Goal: Information Seeking & Learning: Learn about a topic

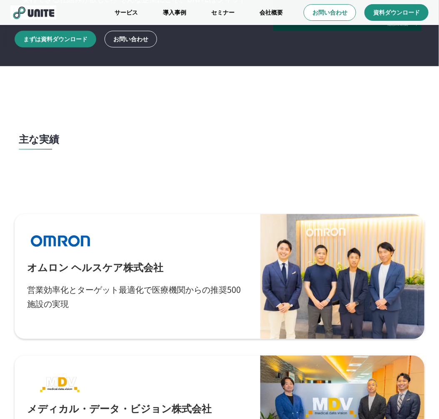
scroll to position [2075, 0]
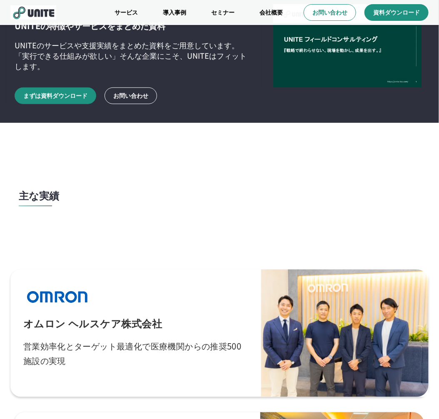
click at [116, 327] on p "オムロン ヘルスケア株式会社" at bounding box center [92, 323] width 139 height 14
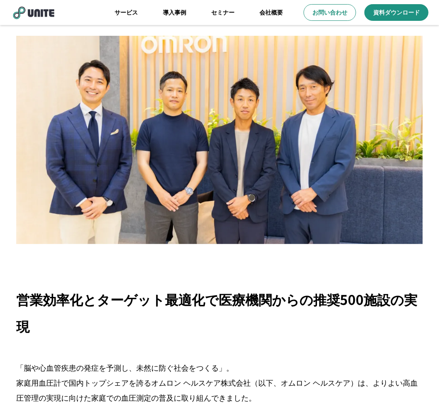
scroll to position [63, 0]
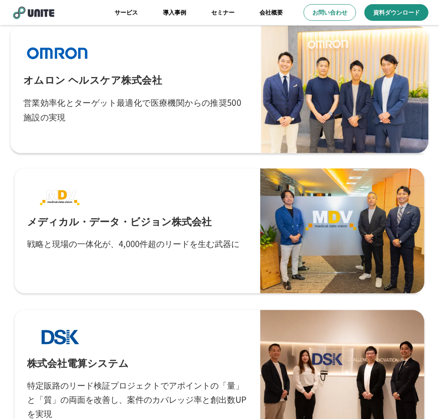
scroll to position [2339, 0]
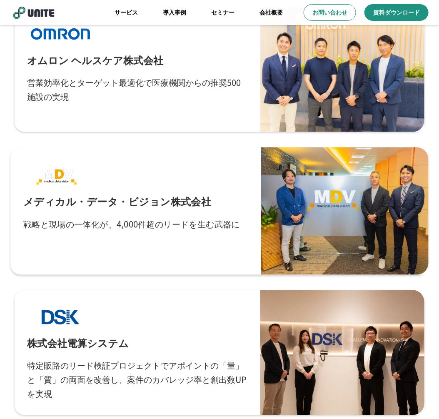
click at [150, 226] on p "戦略と現場の一体化が、4,000件超のリードを生む武器に" at bounding box center [131, 224] width 217 height 15
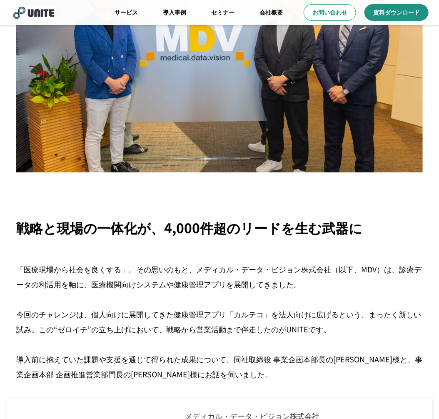
scroll to position [106, 0]
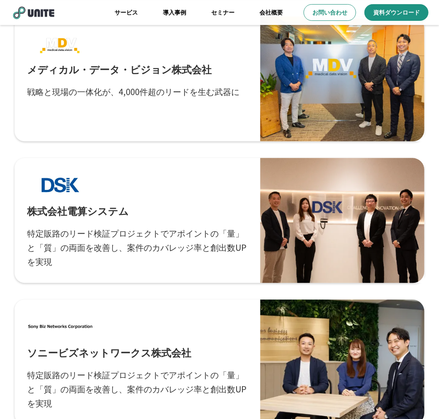
scroll to position [2449, 0]
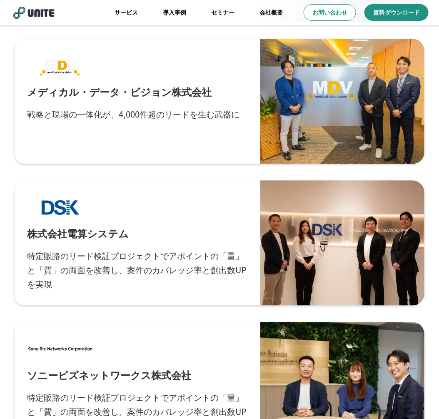
click at [178, 245] on div "株式会社電算システム 特定販路のリード検証プロジェクトでアポイントの「量」と「質」の両面を改善し、案件のカバレッジ率と創出数UPを実現" at bounding box center [137, 243] width 221 height 100
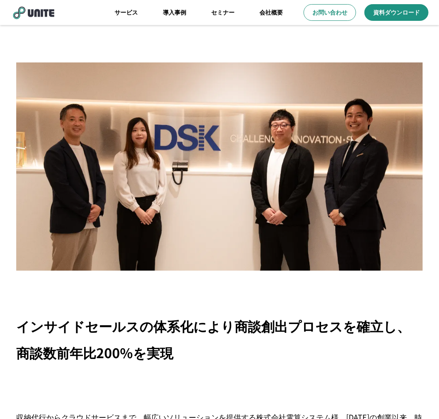
click at [148, 333] on p "インサイドセールスの体系化により商談創出プロセスを確立し、商談数前年比200%を実現" at bounding box center [219, 339] width 407 height 53
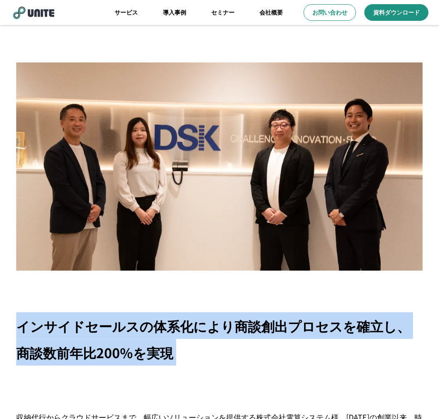
click at [148, 333] on p "インサイドセールスの体系化により商談創出プロセスを確立し、商談数前年比200%を実現" at bounding box center [219, 339] width 407 height 53
copy div "インサイドセールスの体系化により商談創出プロセスを確立し、商談数前年比200%を実現"
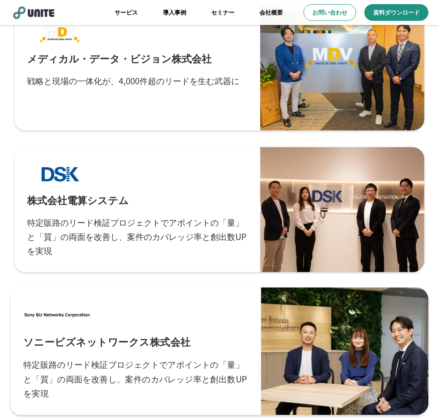
scroll to position [2530, 0]
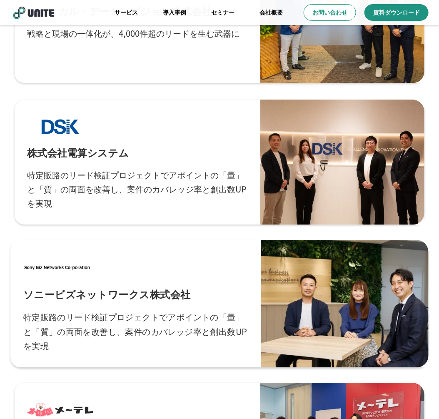
click at [72, 307] on div "ソニービズネットワークス株式会社 特定販路のリード検証プロジェクトでアポイントの「量」と「質」の両面を改善し、案件のカバレッジ率と創出数UPを実現" at bounding box center [136, 304] width 226 height 102
click at [50, 297] on p "ソニービズネットワークス株式会社" at bounding box center [107, 294] width 168 height 14
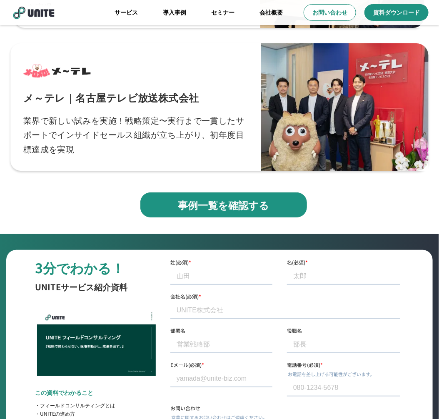
click at [102, 131] on p "業界で新しい試みを実施！戦略策定〜実行まで一貫したサポートでインサイドセールス組織が立ち上がり、初年度目標達成を実現" at bounding box center [136, 134] width 226 height 43
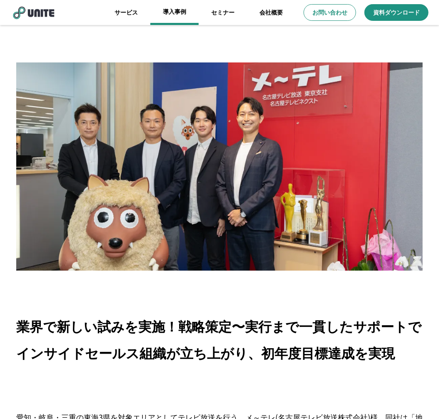
click at [168, 11] on link "導入事例" at bounding box center [175, 12] width 48 height 25
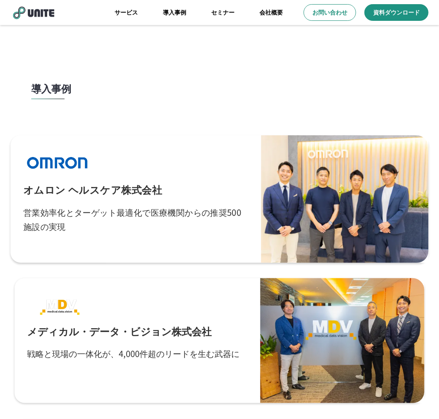
click at [50, 244] on div "オムロン ヘルスケア株式会社 営業効率化とターゲット最適化で医療機関からの推奨500施設の実現" at bounding box center [136, 199] width 226 height 102
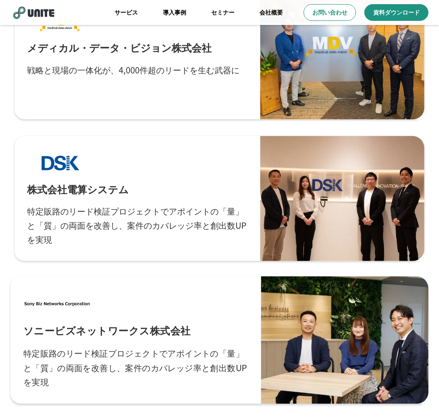
scroll to position [324, 0]
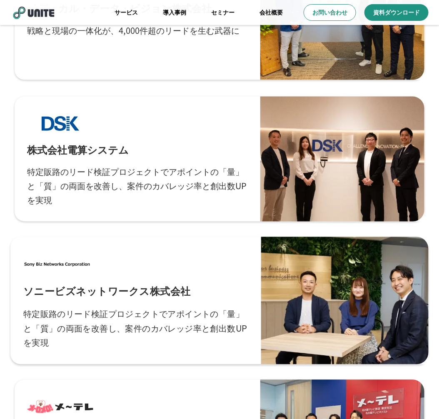
click at [67, 310] on p "特定販路のリード検証プロジェクトでアポイントの「量」と「質」の両面を改善し、案件のカバレッジ率と創出数UPを実現" at bounding box center [136, 328] width 226 height 43
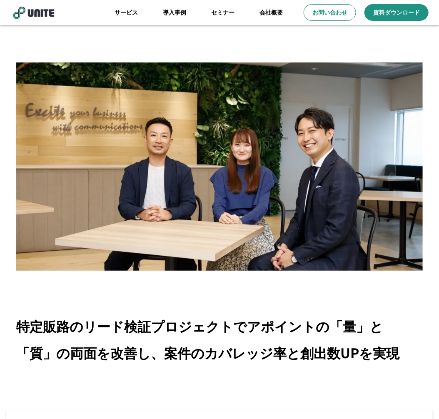
click at [143, 341] on p "特定販路のリード検証プロジェクトでアポイントの「量」と「質」の両面を改善し、案件のカバレッジ率と創出数UPを実現" at bounding box center [219, 339] width 407 height 53
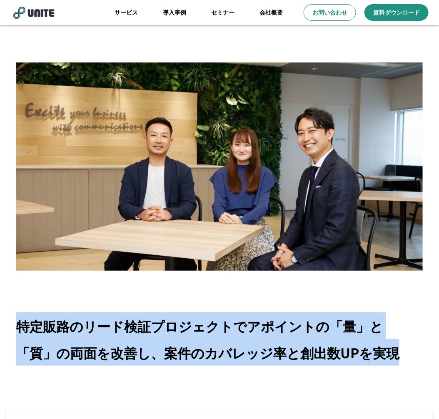
click at [143, 341] on p "特定販路のリード検証プロジェクトでアポイントの「量」と「質」の両面を改善し、案件のカバレッジ率と創出数UPを実現" at bounding box center [219, 339] width 407 height 53
copy div "特定販路のリード検証プロジェクトでアポイントの「量」と「質」の両面を改善し、案件のカバレッジ率と創出数UPを実現"
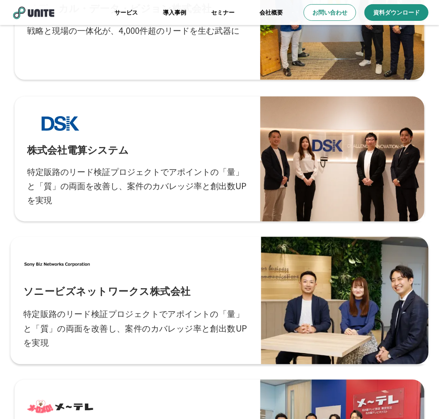
scroll to position [299, 0]
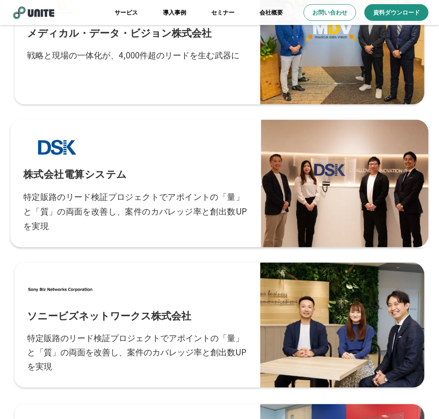
click at [179, 226] on p "特定販路のリード検証プロジェクトでアポイントの「量」と「質」の両面を改善し、案件のカバレッジ率と創出数UPを実現" at bounding box center [136, 211] width 226 height 43
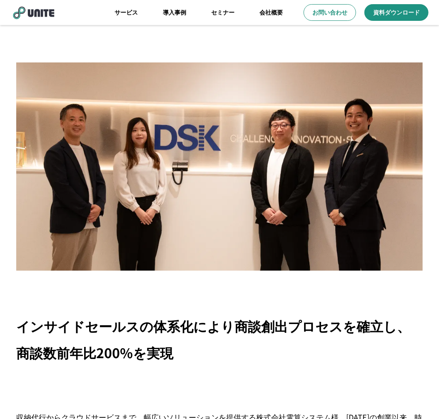
click at [143, 334] on p "インサイドセールスの体系化により商談創出プロセスを確立し、商談数前年比200%を実現" at bounding box center [219, 339] width 407 height 53
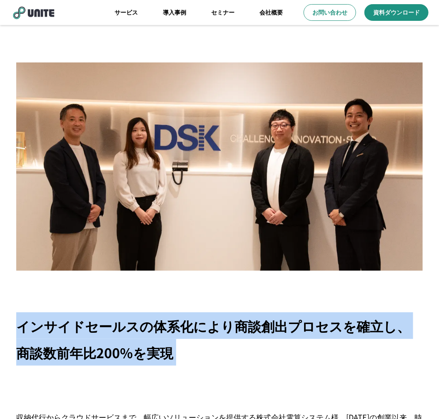
click at [143, 334] on p "インサイドセールスの体系化により商談創出プロセスを確立し、商談数前年比200%を実現" at bounding box center [219, 339] width 407 height 53
copy div "インサイドセールスの体系化により商談創出プロセスを確立し、商談数前年比200%を実現"
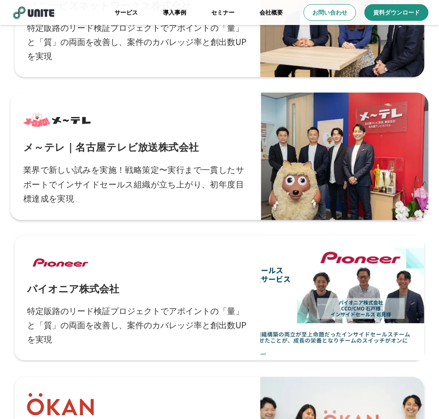
scroll to position [715, 0]
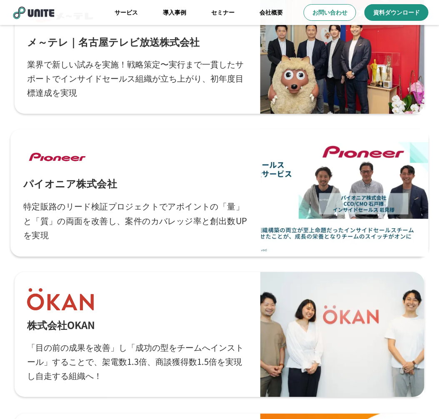
click at [100, 192] on div "パイオニア株式会社 特定販路のリード検証プロジェクトでアポイントの「量」と「質」の両面を改善し、案件のカバレッジ率と創出数UPを実現" at bounding box center [136, 193] width 226 height 102
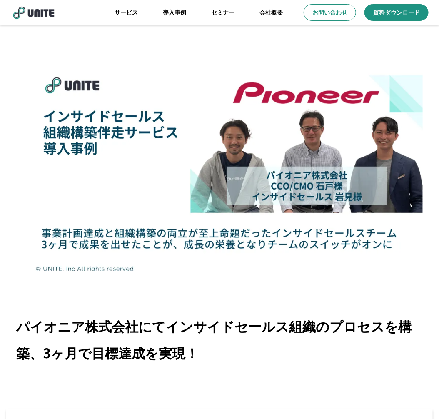
click at [126, 326] on p "パイオニア株式会社にてインサイドセールス組織のプロセスを構築、3ヶ月で目標達成を実現！" at bounding box center [219, 339] width 407 height 53
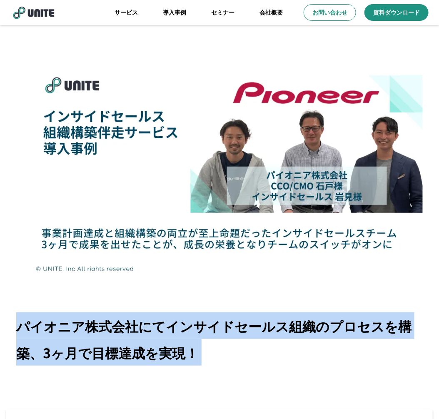
click at [126, 326] on p "パイオニア株式会社にてインサイドセールス組織のプロセスを構築、3ヶ月で目標達成を実現！" at bounding box center [219, 339] width 407 height 53
copy div "パイオニア株式会社にてインサイドセールス組織のプロセスを構築、3ヶ月で目標達成を実現！"
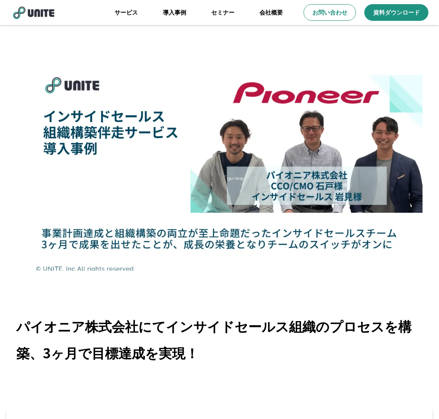
click at [170, 265] on div at bounding box center [219, 167] width 407 height 208
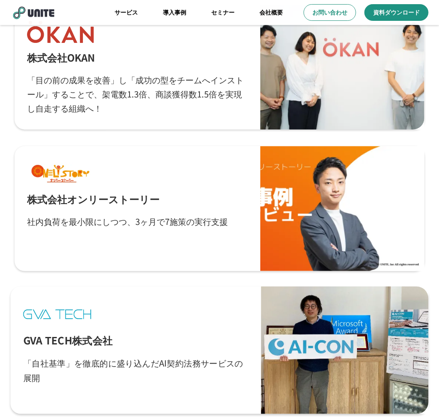
scroll to position [916, 0]
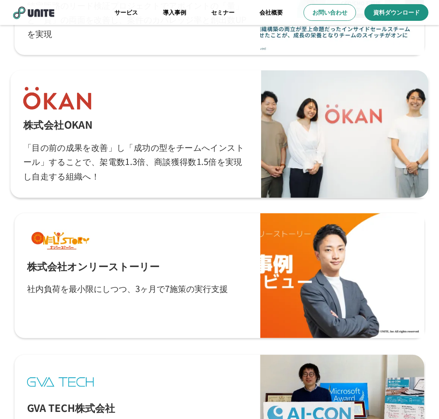
click at [108, 157] on p "「目の前の成果を改善」し「成功の型をチームへインストール」することで、架電数1.3倍、商談獲得数1.5倍を実現し自走する組織へ！" at bounding box center [136, 161] width 226 height 43
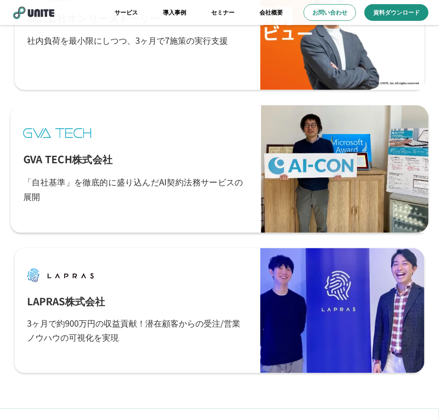
scroll to position [1237, 0]
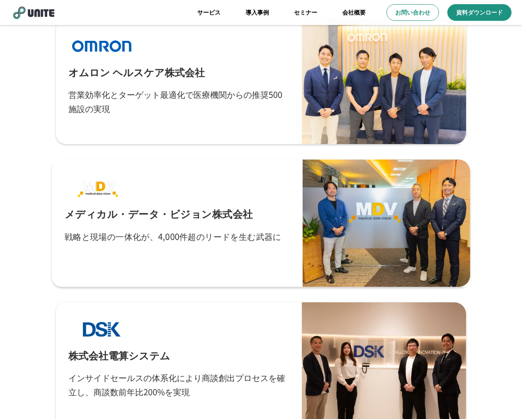
scroll to position [156, 0]
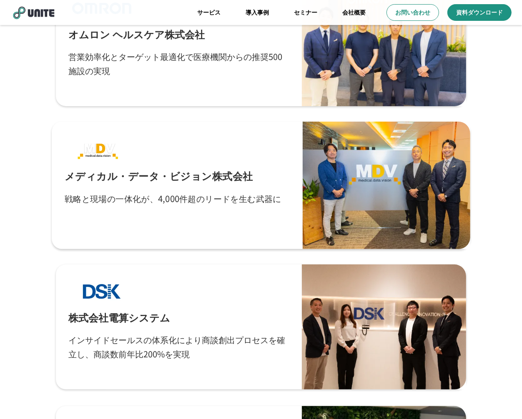
click at [196, 226] on div "メディカル・データ・ビジョン株式会社 戦略と現場の一体化が、4,000件超のリードを生む武器に" at bounding box center [178, 186] width 226 height 102
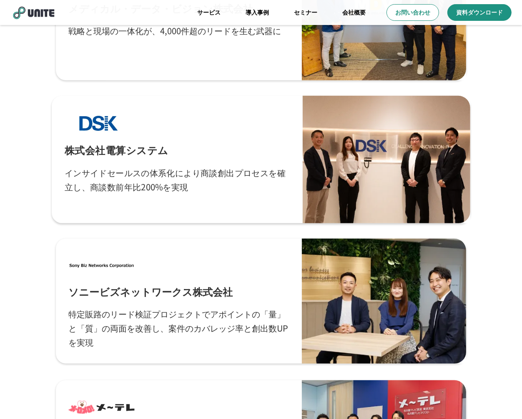
scroll to position [326, 0]
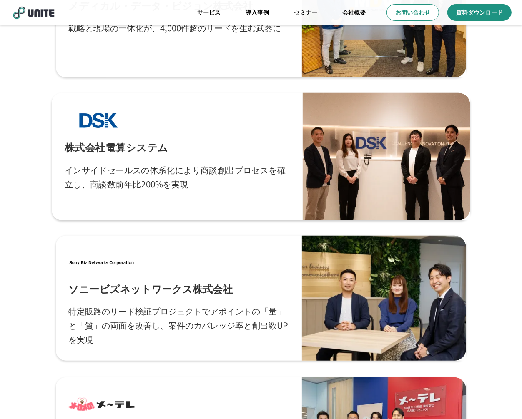
click at [183, 193] on div "株式会社電算システム インサイドセールスの体系化により商談創出プロセスを確立し、商談数前年比200%を実現" at bounding box center [178, 157] width 226 height 102
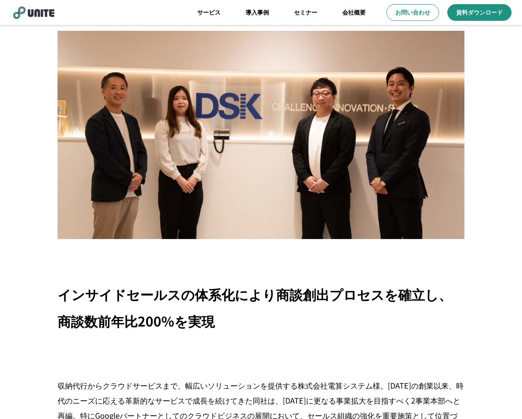
scroll to position [68, 0]
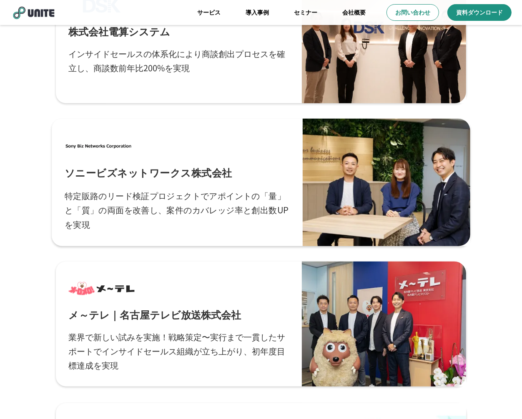
scroll to position [364, 0]
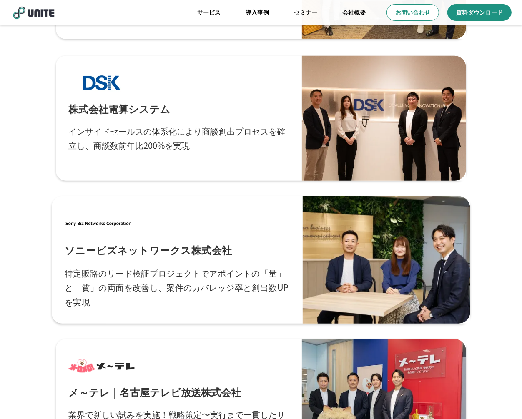
click at [201, 287] on p "特定販路のリード検証プロジェクトでアポイントの「量」と「質」の両面を改善し、案件のカバレッジ率と創出数UPを実現" at bounding box center [178, 287] width 226 height 43
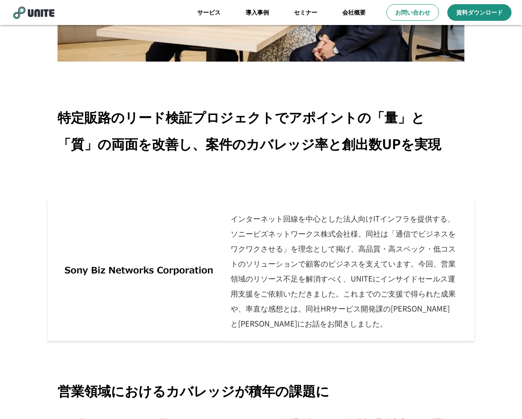
scroll to position [144, 0]
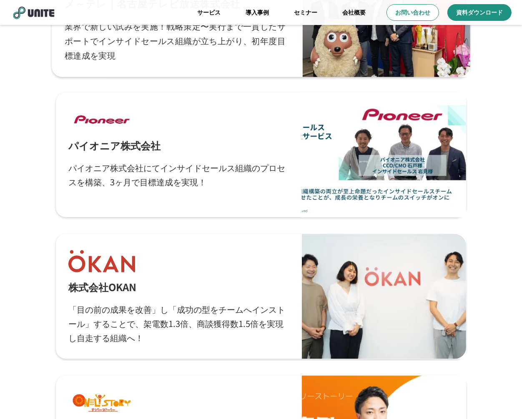
scroll to position [680, 0]
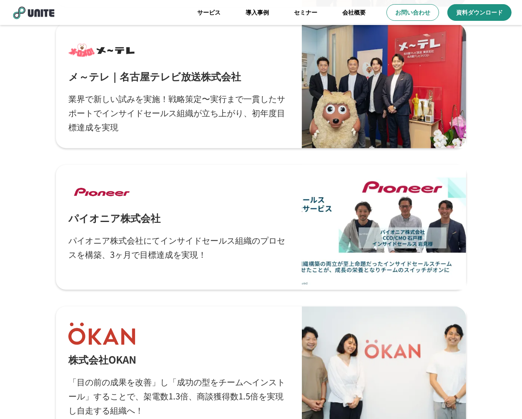
click at [43, 20] on header "サービス 導入事例 セミナー 会社概要 お問い合わせ 資料ダウンロード dehaze" at bounding box center [261, 12] width 522 height 25
click at [39, 9] on img at bounding box center [33, 12] width 46 height 14
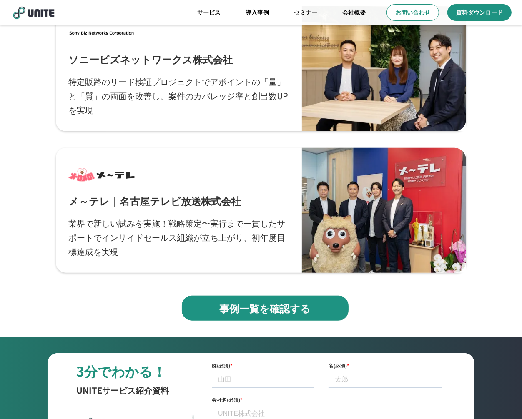
scroll to position [2783, 0]
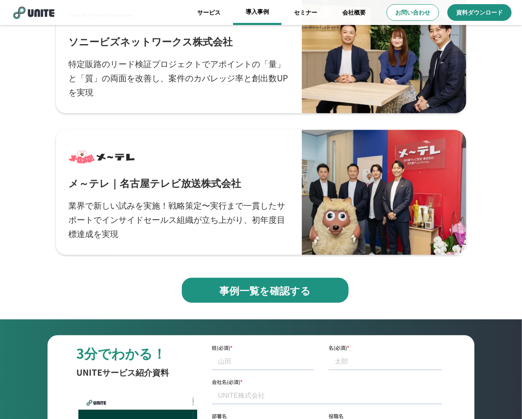
click at [266, 10] on link "導入事例" at bounding box center [257, 12] width 48 height 25
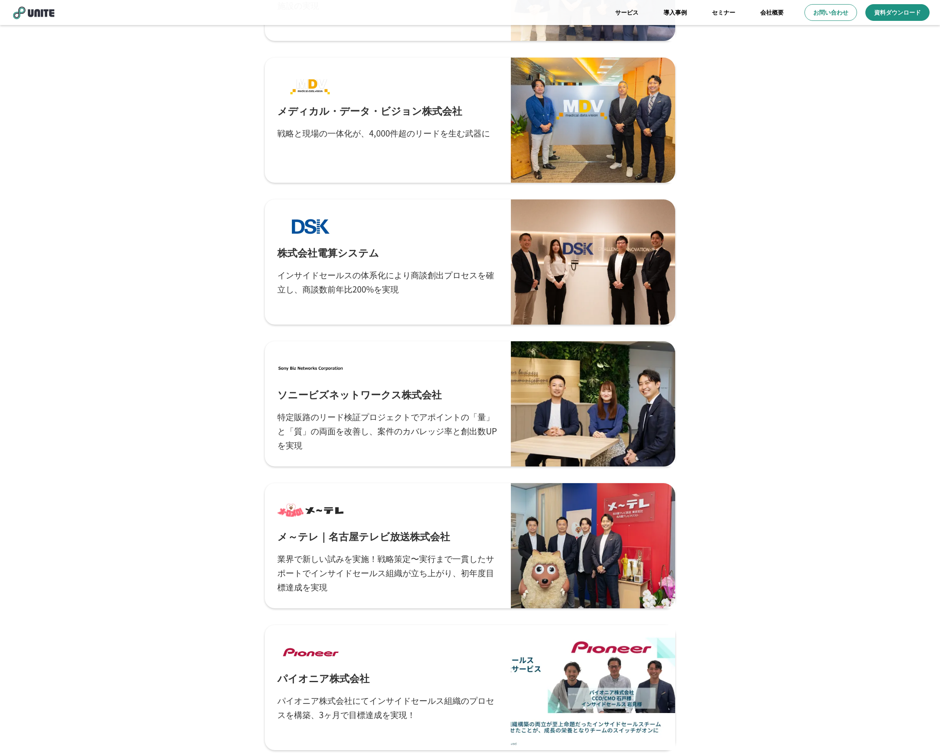
scroll to position [347, 0]
